Goal: Book appointment/travel/reservation

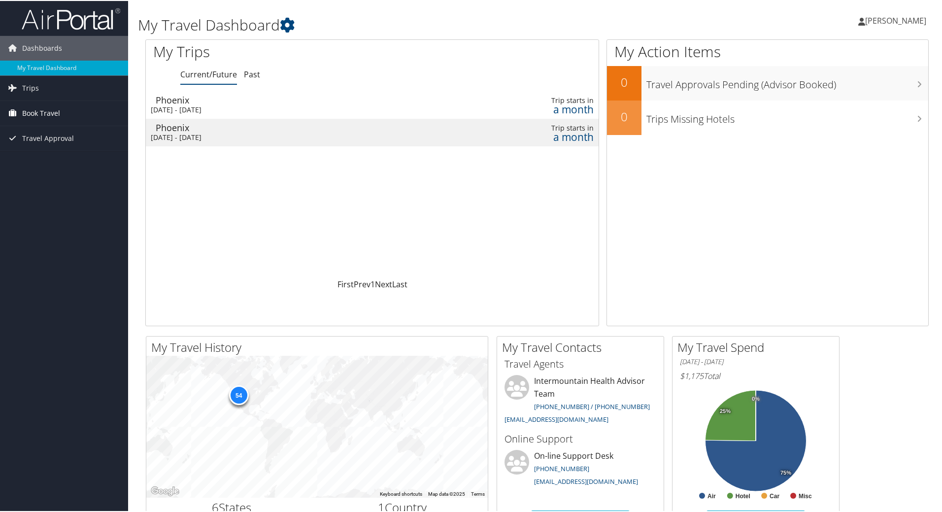
click at [38, 111] on span "Book Travel" at bounding box center [41, 112] width 38 height 25
click at [74, 161] on link "Book/Manage Online Trips" at bounding box center [64, 161] width 128 height 15
click at [69, 161] on link "Book/Manage Online Trips" at bounding box center [64, 161] width 128 height 15
